Goal: Task Accomplishment & Management: Manage account settings

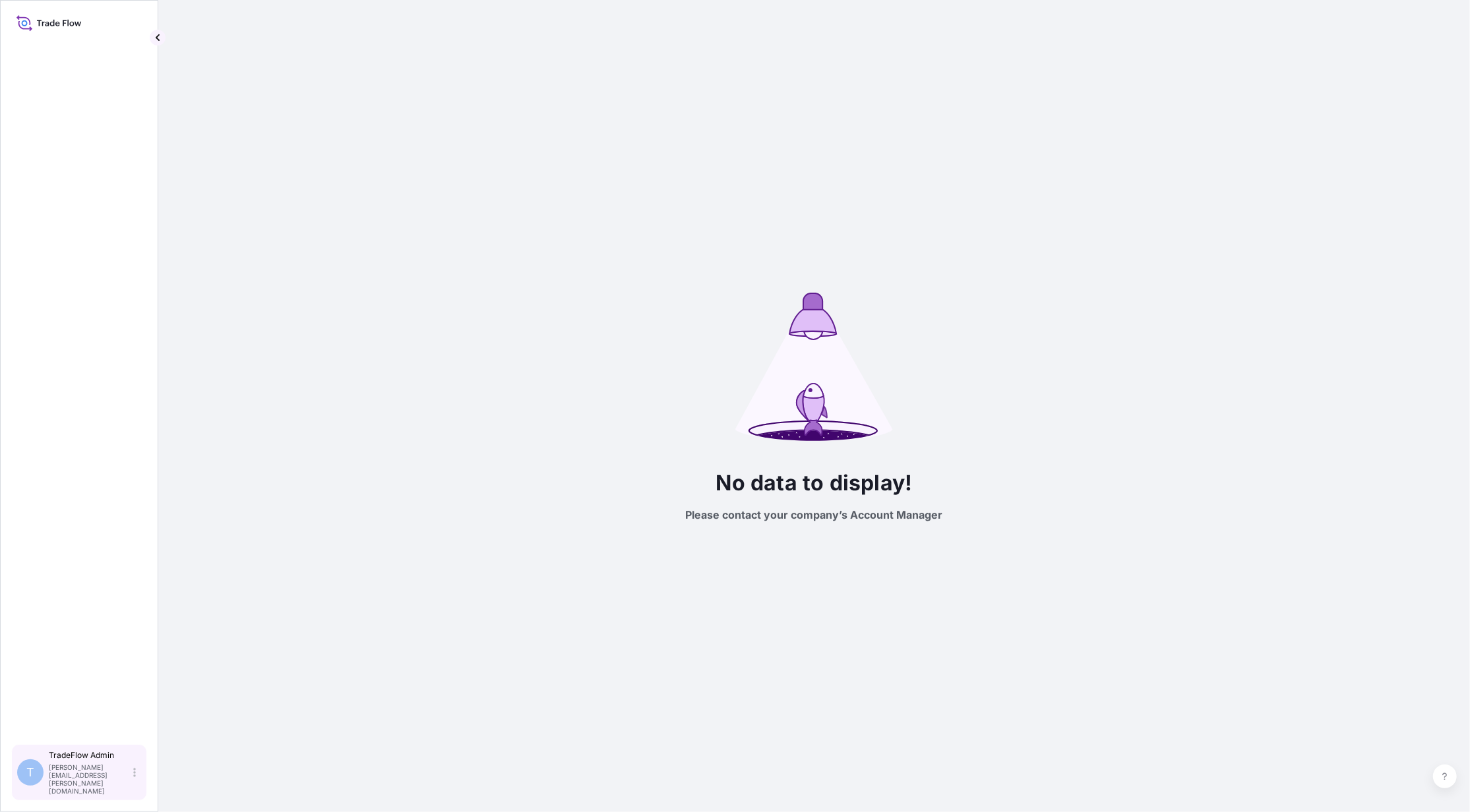
click at [138, 786] on div "T TradeFlow Admin jennifer.ellis+demo@wtwco.com" at bounding box center [79, 772] width 136 height 56
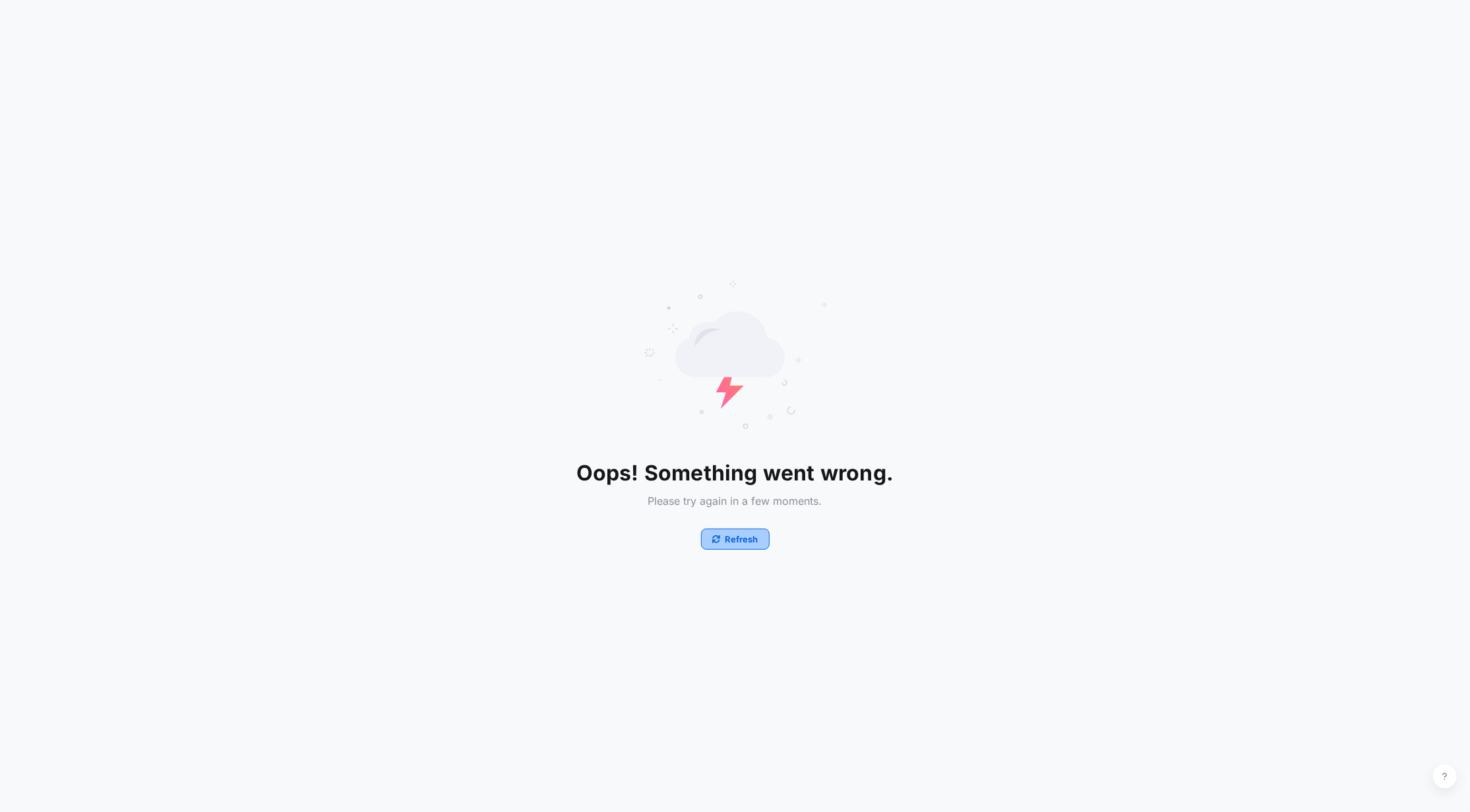
click at [715, 538] on icon "button" at bounding box center [716, 538] width 8 height 8
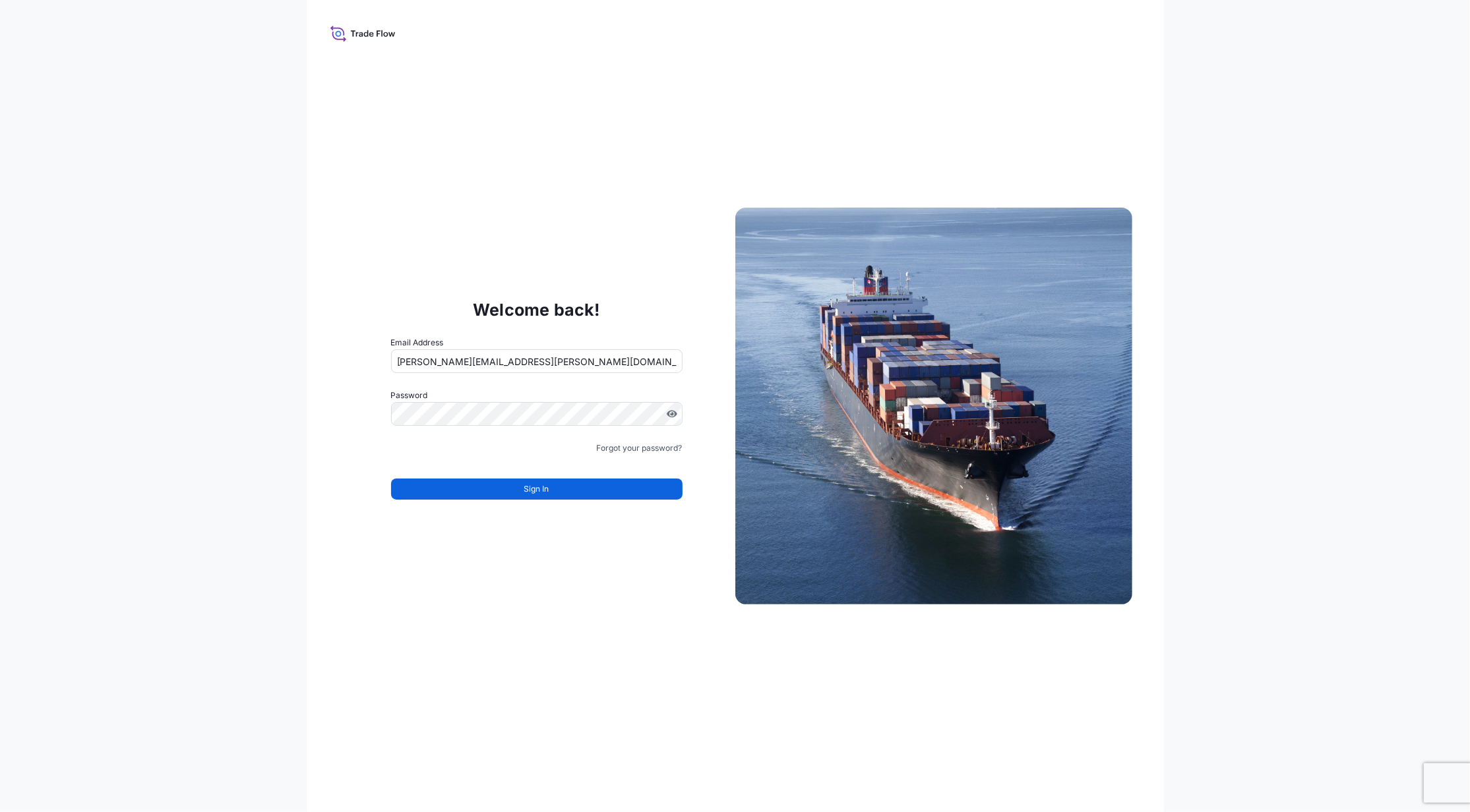
click at [743, 545] on img at bounding box center [934, 406] width 397 height 397
drag, startPoint x: 476, startPoint y: 361, endPoint x: 484, endPoint y: 359, distance: 8.2
click at [476, 361] on input "[PERSON_NAME][EMAIL_ADDRESS][PERSON_NAME][DOMAIN_NAME]" at bounding box center [537, 361] width 291 height 24
click at [475, 358] on input "[PERSON_NAME][EMAIL_ADDRESS][PERSON_NAME][DOMAIN_NAME]" at bounding box center [537, 361] width 291 height 24
click at [476, 358] on input "[PERSON_NAME][EMAIL_ADDRESS][PERSON_NAME][DOMAIN_NAME]" at bounding box center [537, 361] width 291 height 24
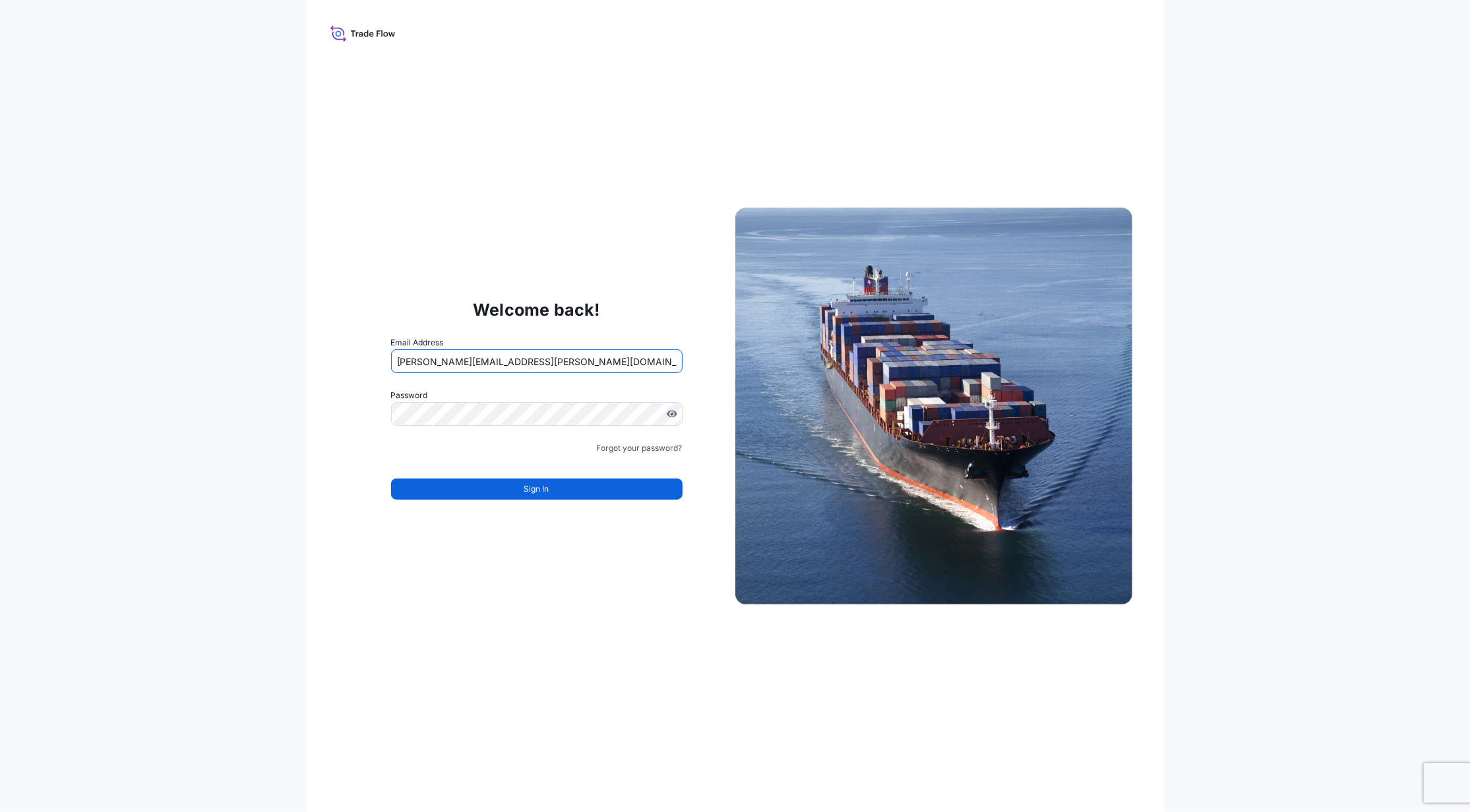
click at [479, 358] on input "[PERSON_NAME][EMAIL_ADDRESS][PERSON_NAME][DOMAIN_NAME]" at bounding box center [537, 361] width 291 height 24
type input "[PERSON_NAME][EMAIL_ADDRESS][PERSON_NAME][DOMAIN_NAME]"
click at [478, 491] on button "Sign In" at bounding box center [537, 489] width 291 height 21
